Goal: Navigation & Orientation: Find specific page/section

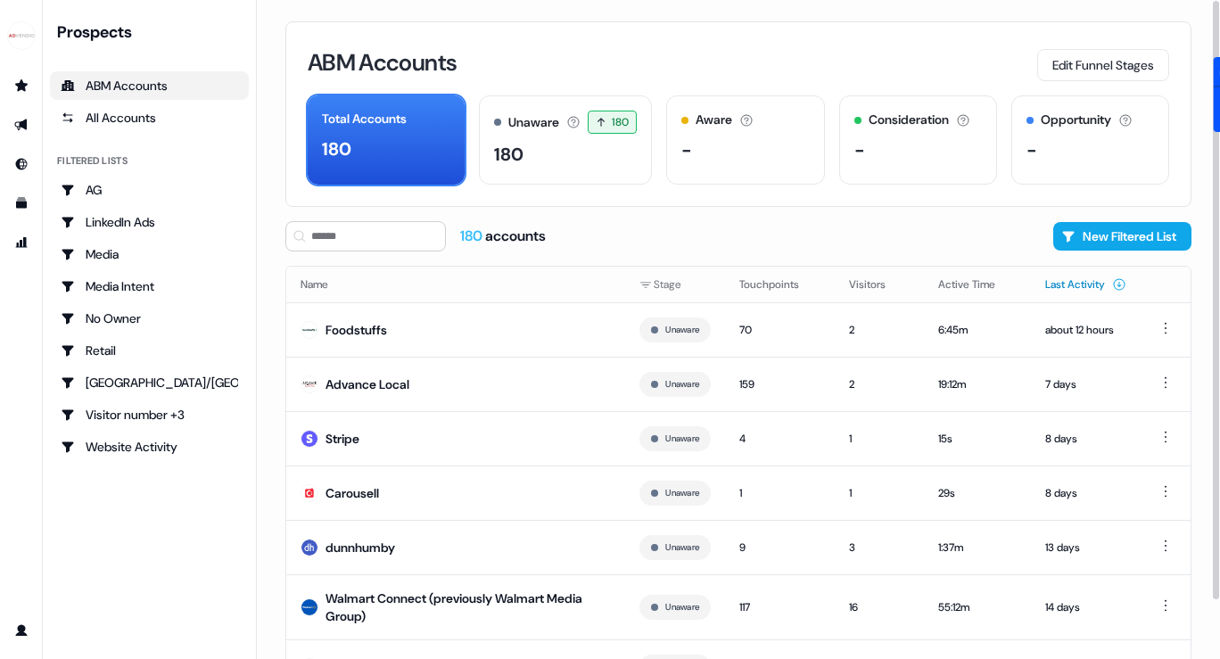
click at [1083, 280] on button "Last Activity" at bounding box center [1085, 284] width 81 height 32
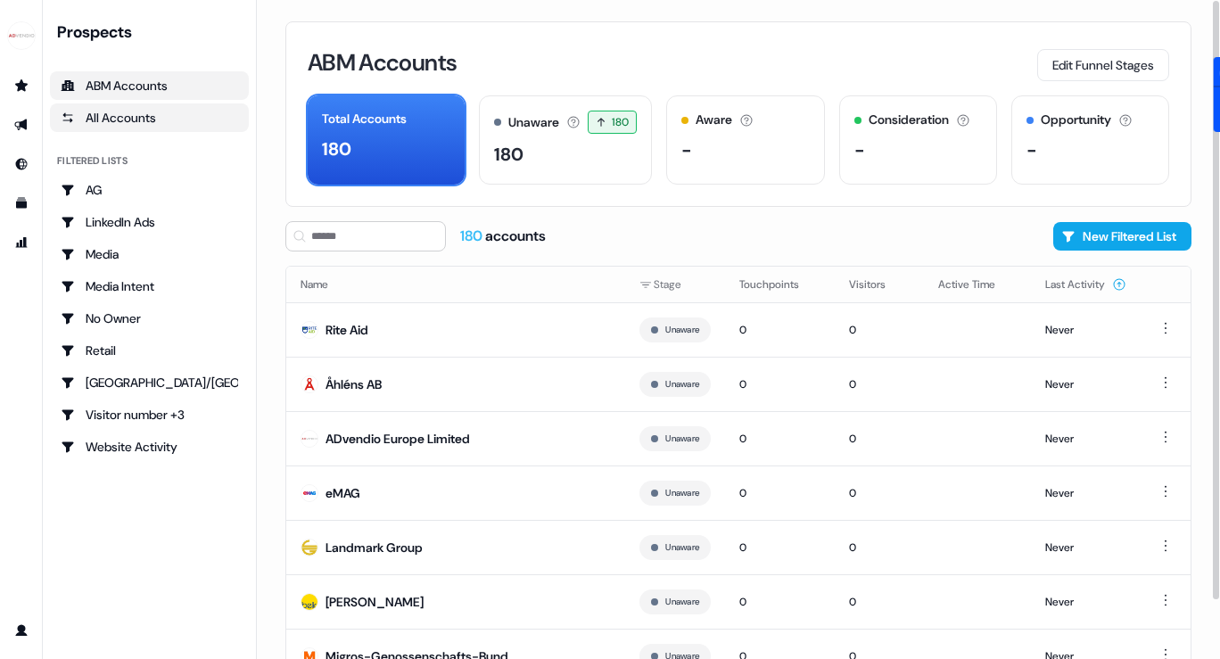
click at [143, 120] on div "All Accounts" at bounding box center [149, 118] width 177 height 18
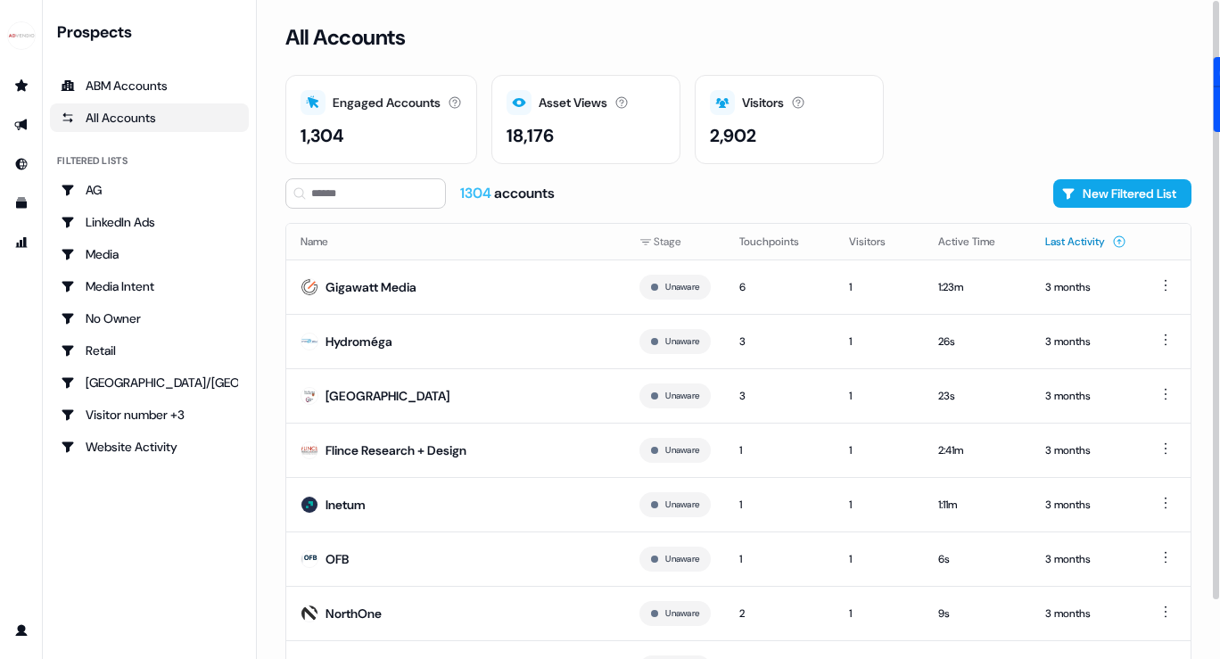
click at [1069, 242] on button "Last Activity" at bounding box center [1085, 242] width 81 height 32
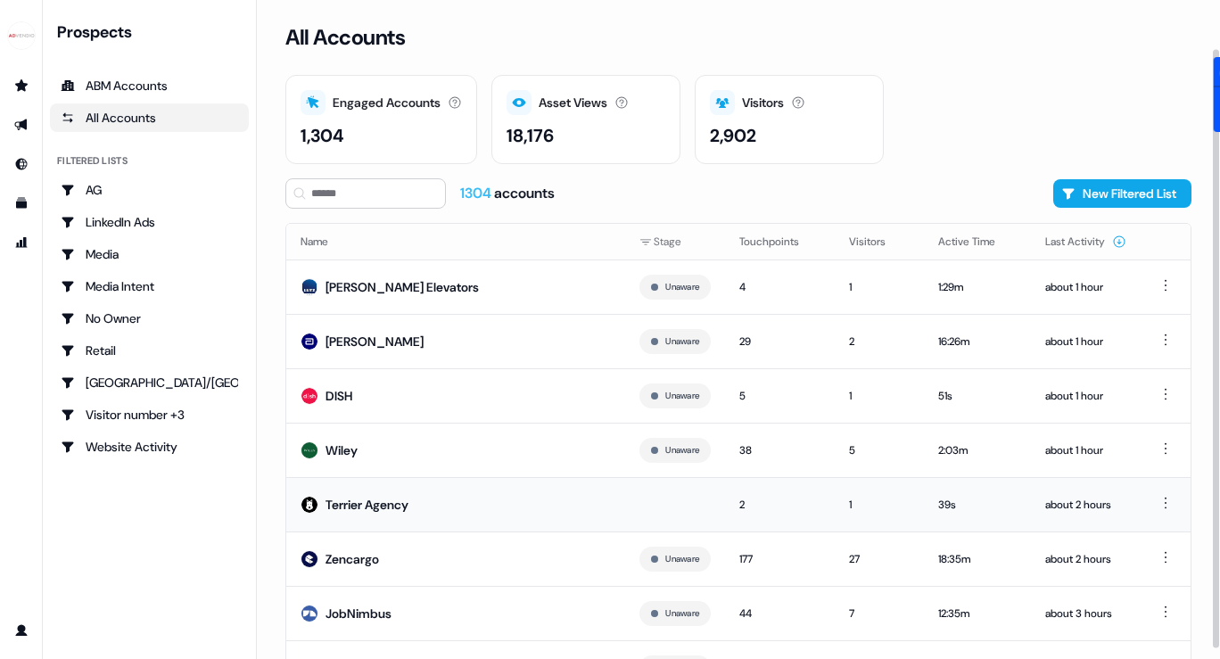
scroll to position [78, 0]
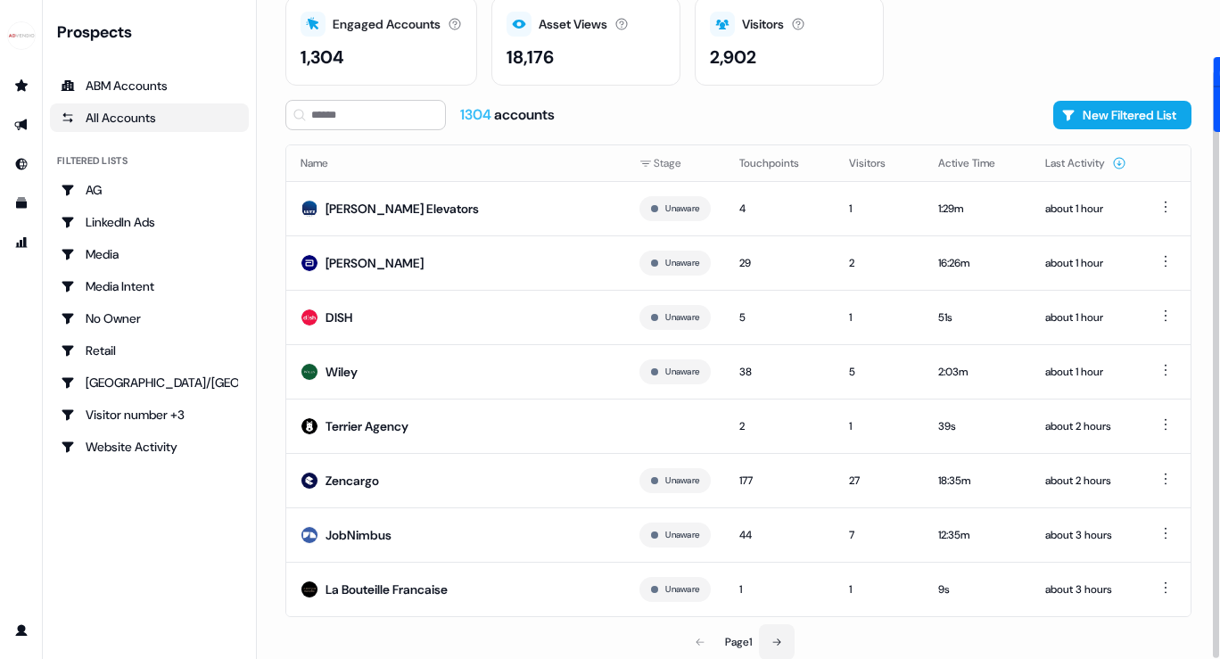
click at [793, 637] on button at bounding box center [777, 642] width 36 height 36
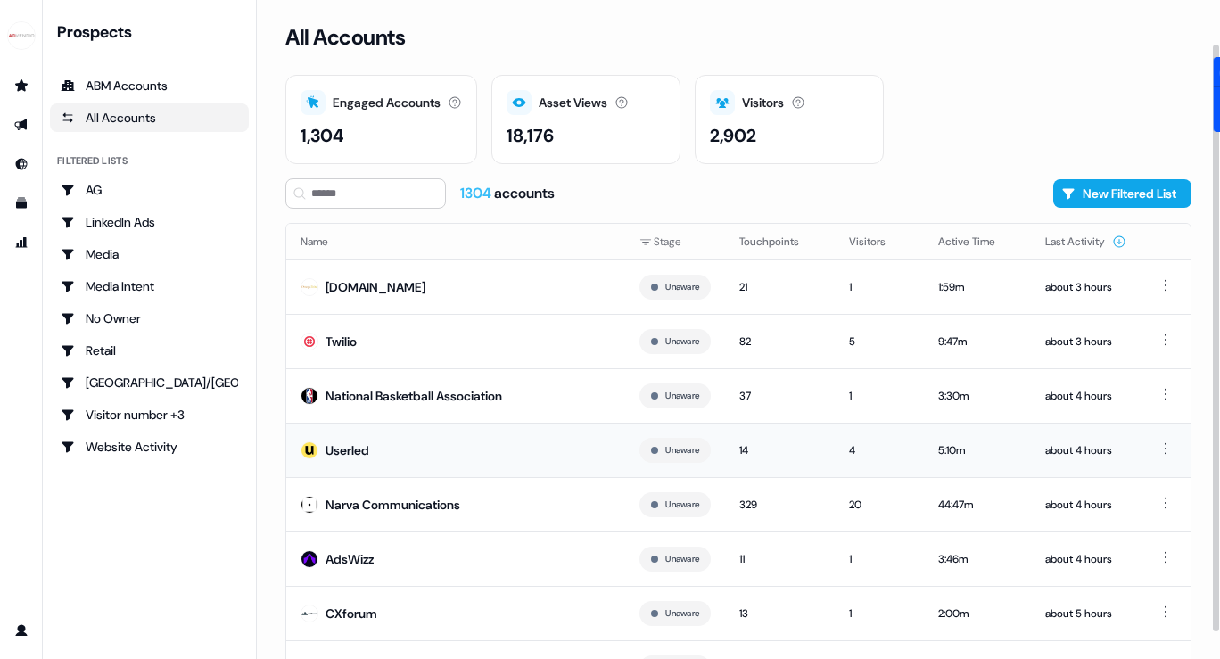
scroll to position [78, 0]
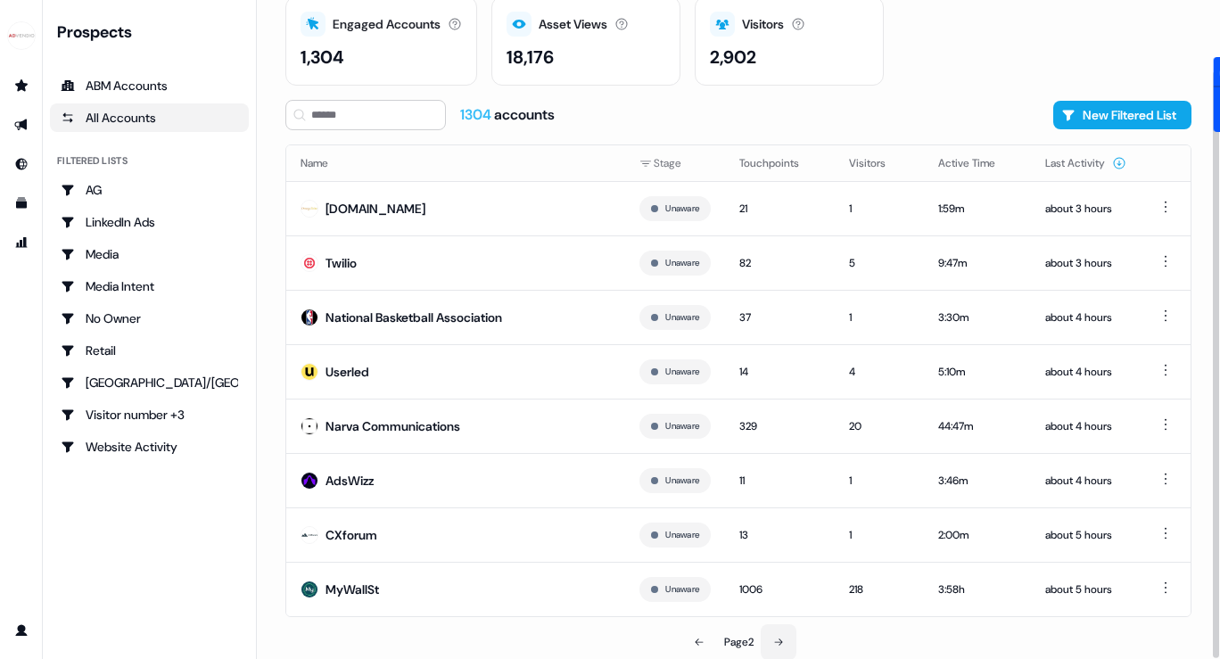
click at [782, 640] on icon at bounding box center [778, 641] width 8 height 7
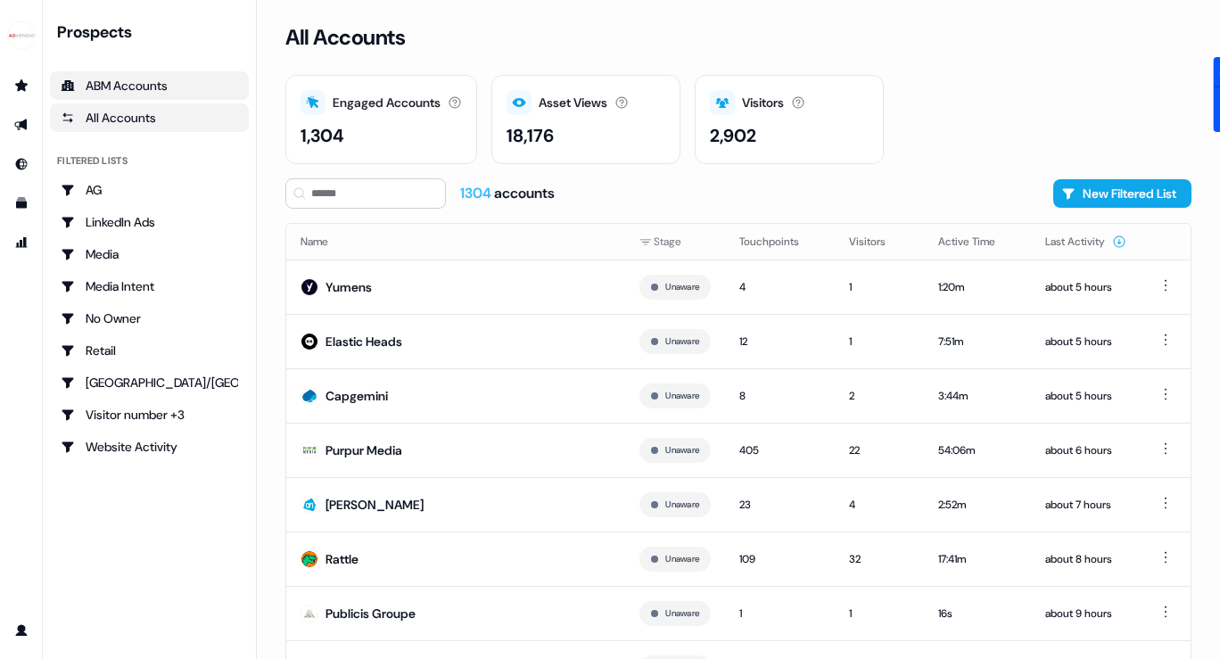
click at [146, 93] on div "ABM Accounts" at bounding box center [149, 86] width 177 height 18
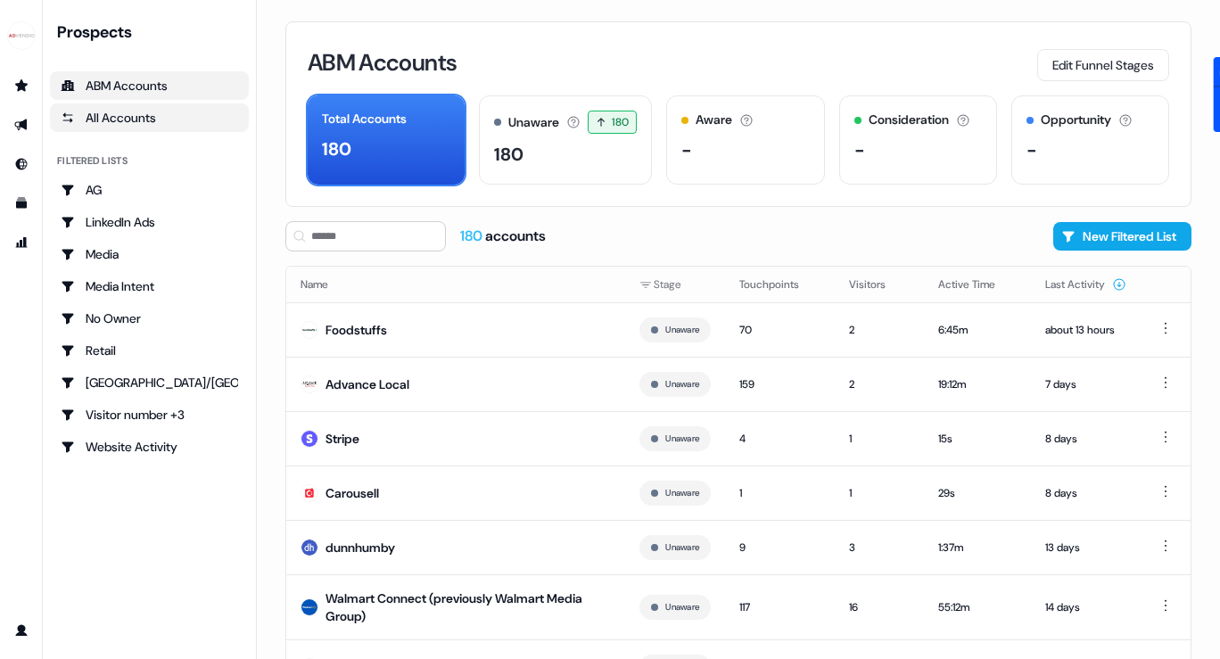
click at [133, 114] on div "All Accounts" at bounding box center [149, 118] width 177 height 18
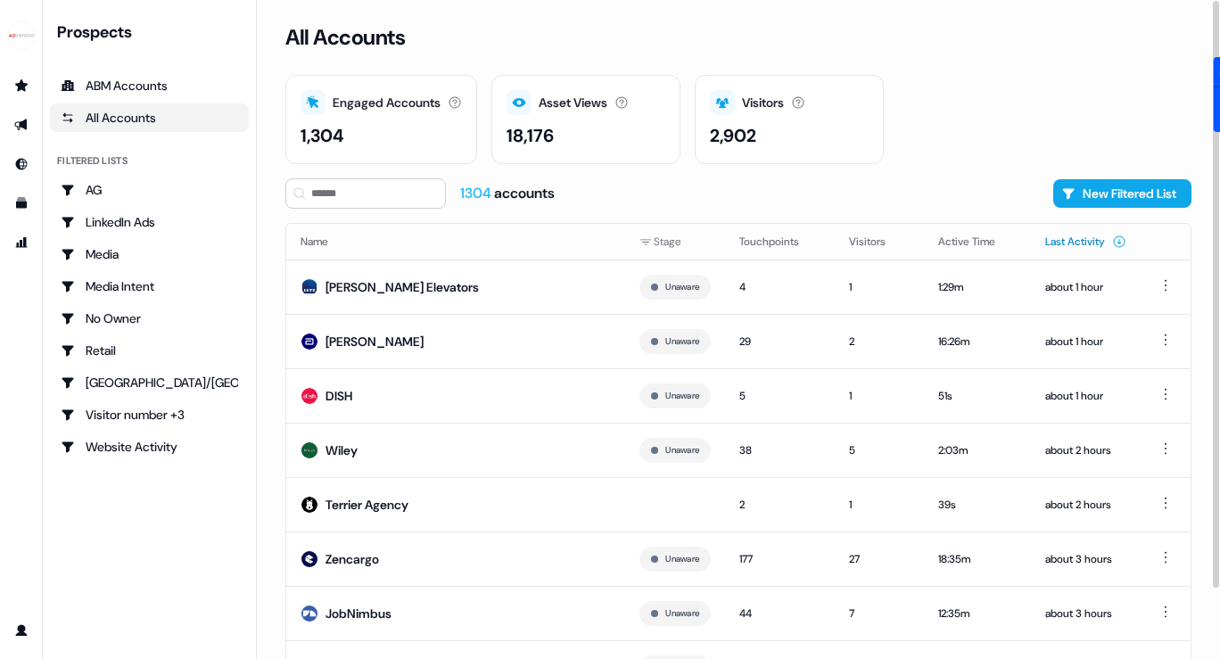
click at [1088, 238] on button "Last Activity" at bounding box center [1085, 242] width 81 height 32
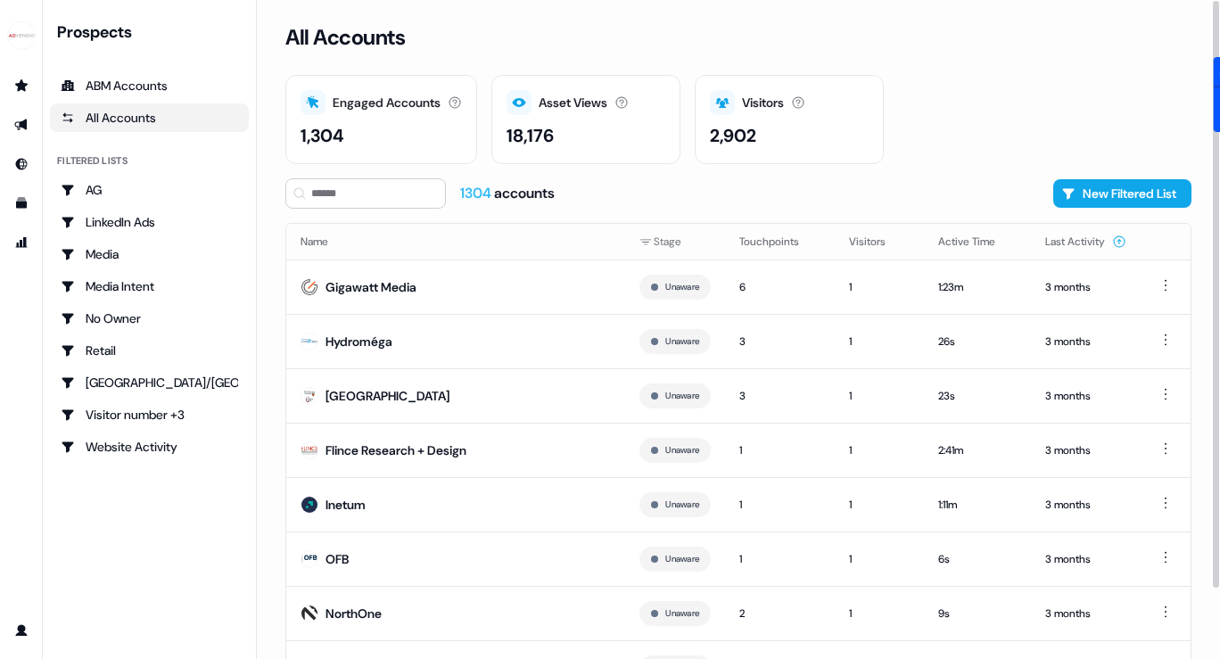
click at [1088, 238] on button "Last Activity" at bounding box center [1085, 242] width 81 height 32
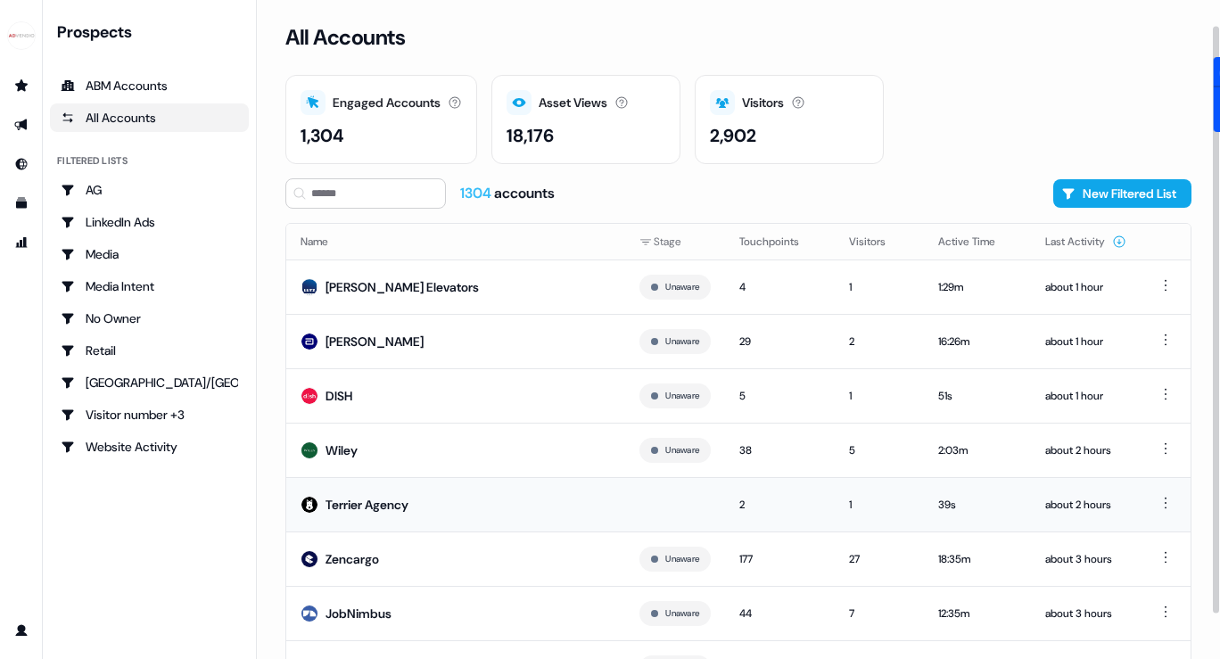
scroll to position [78, 0]
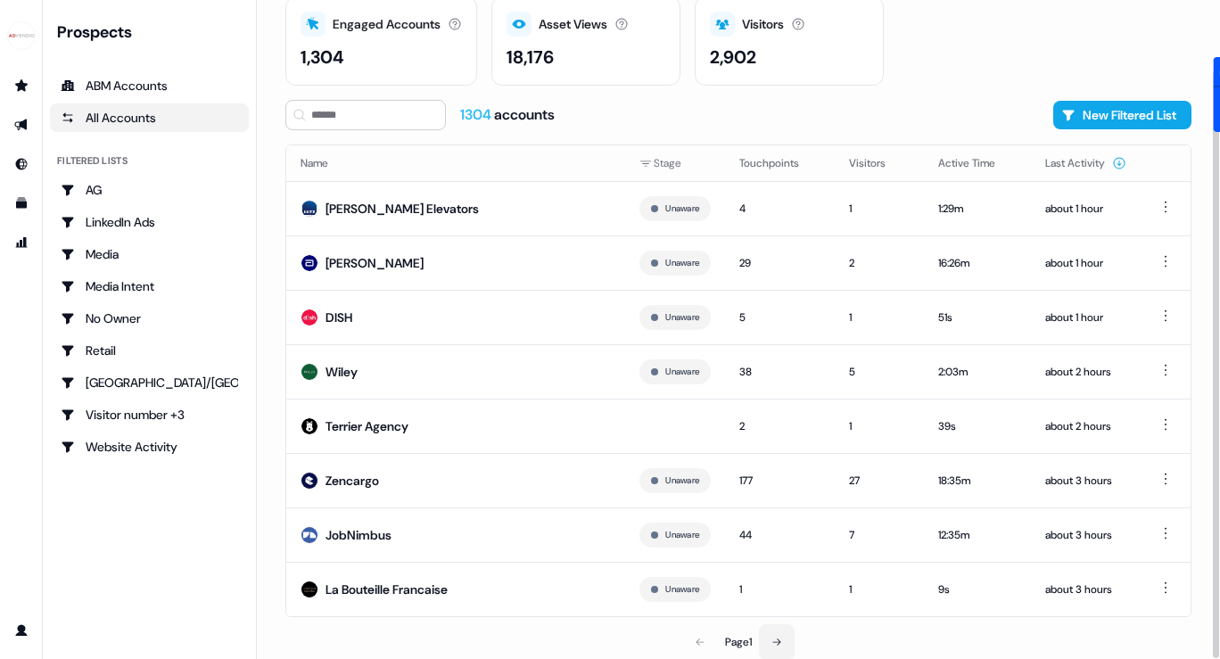
click at [769, 637] on button at bounding box center [777, 642] width 36 height 36
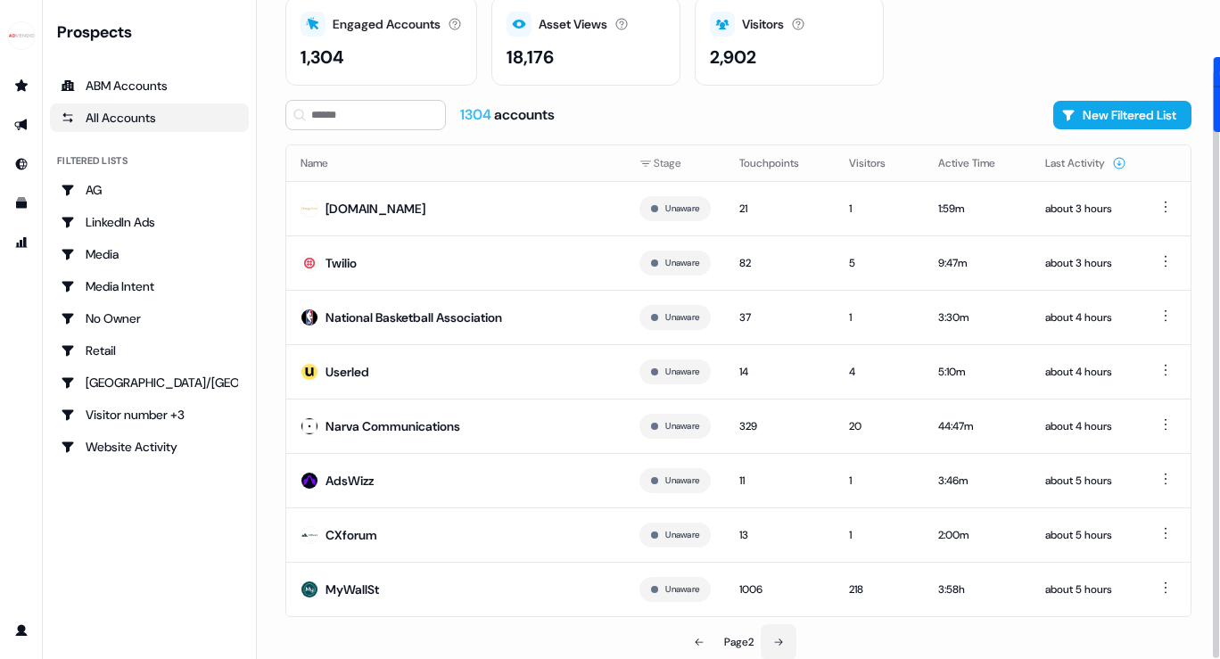
click at [771, 637] on button at bounding box center [778, 642] width 36 height 36
